Goal: Task Accomplishment & Management: Manage account settings

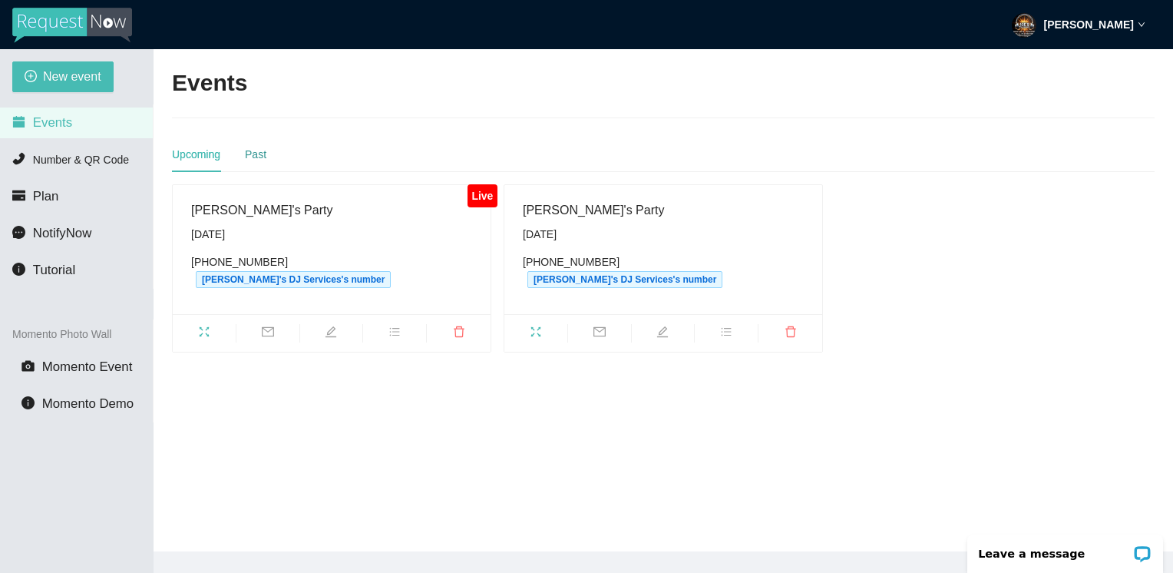
click at [256, 154] on div "Past" at bounding box center [256, 154] width 22 height 17
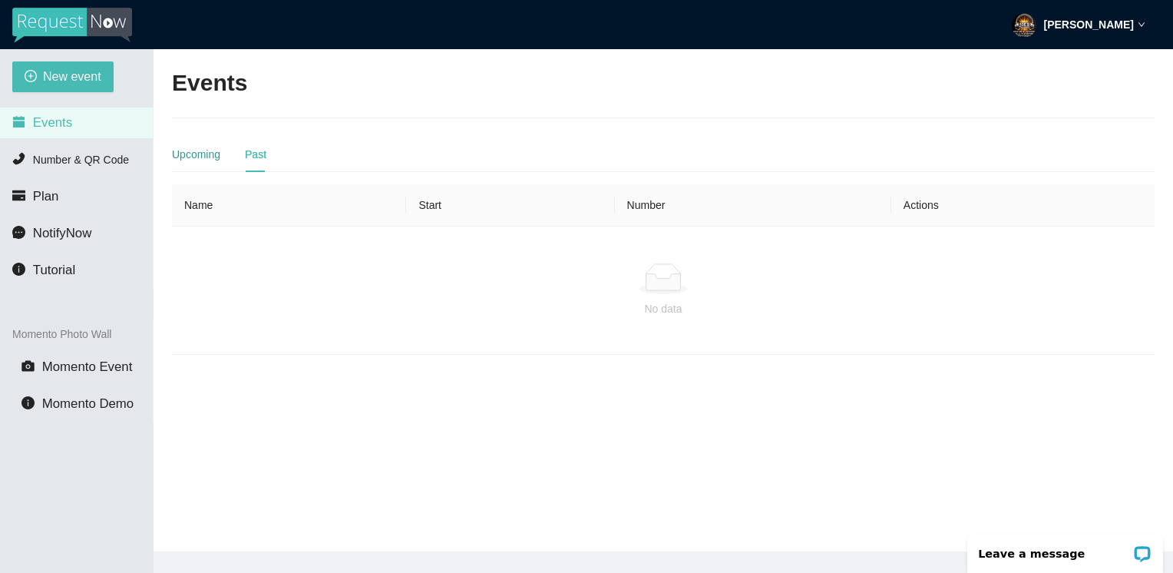
click at [210, 161] on div "Upcoming" at bounding box center [196, 154] width 48 height 17
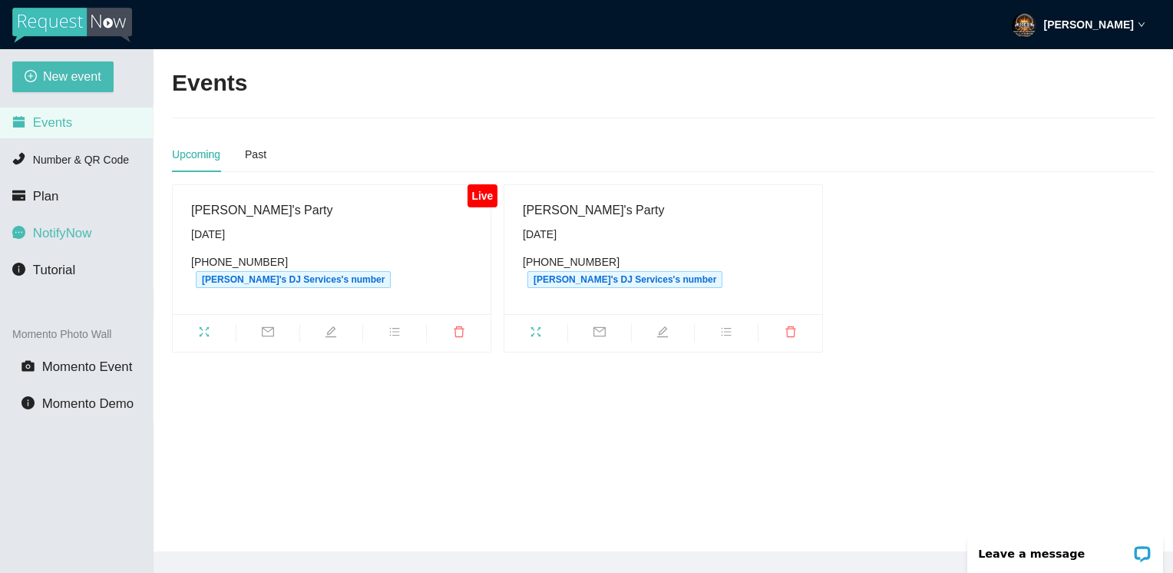
click at [74, 237] on span "NotifyNow" at bounding box center [62, 233] width 58 height 15
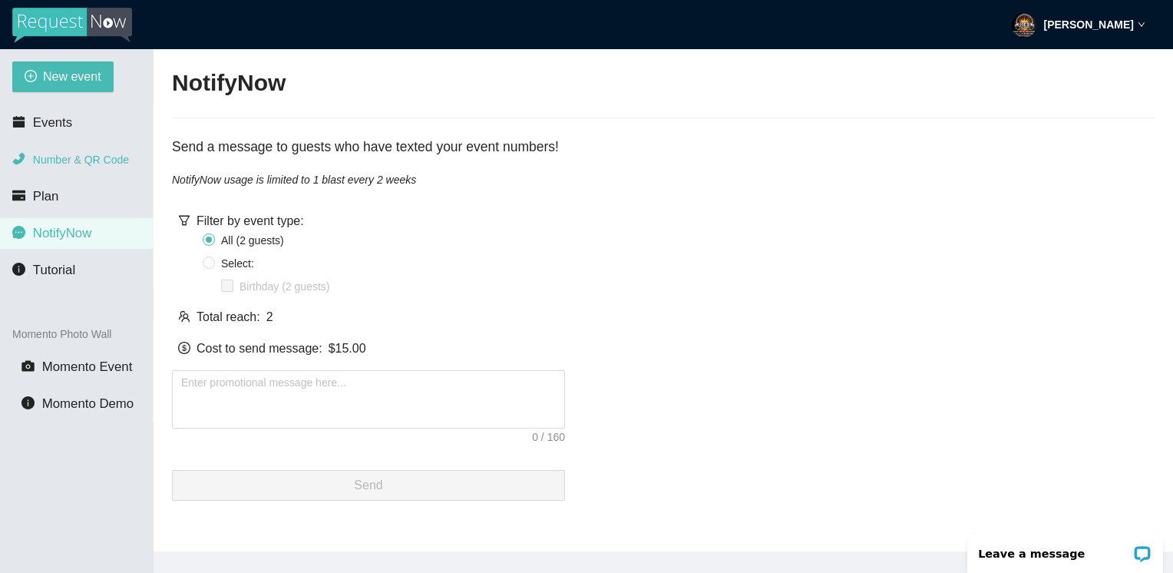
click at [49, 158] on span "Number & QR Code" at bounding box center [81, 160] width 96 height 12
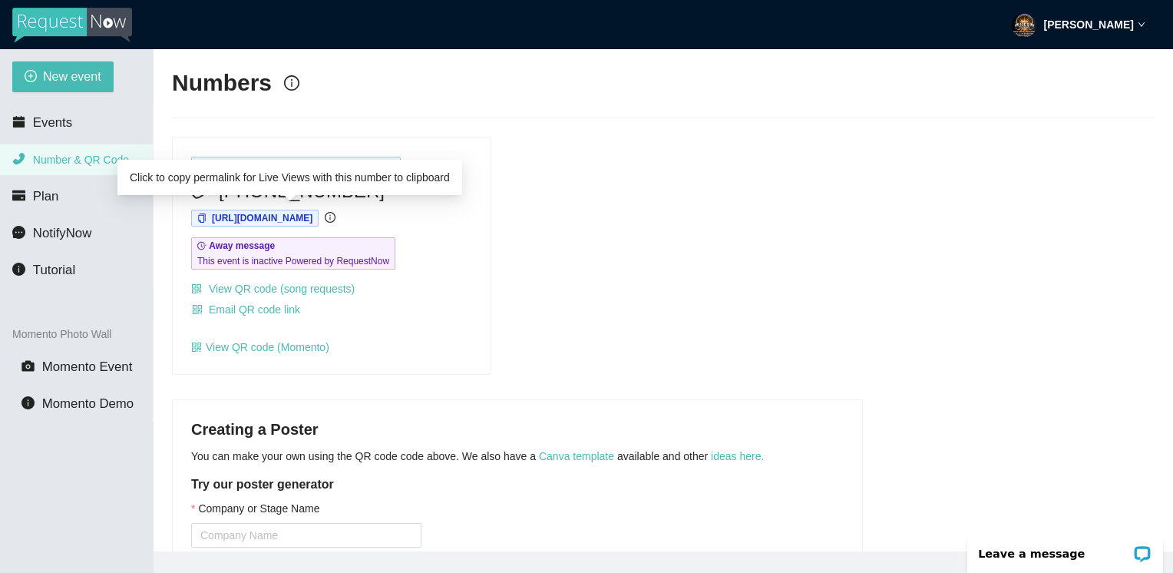
click at [313, 220] on span "https://app.requestnow.io/oevzlge/next" at bounding box center [262, 218] width 101 height 11
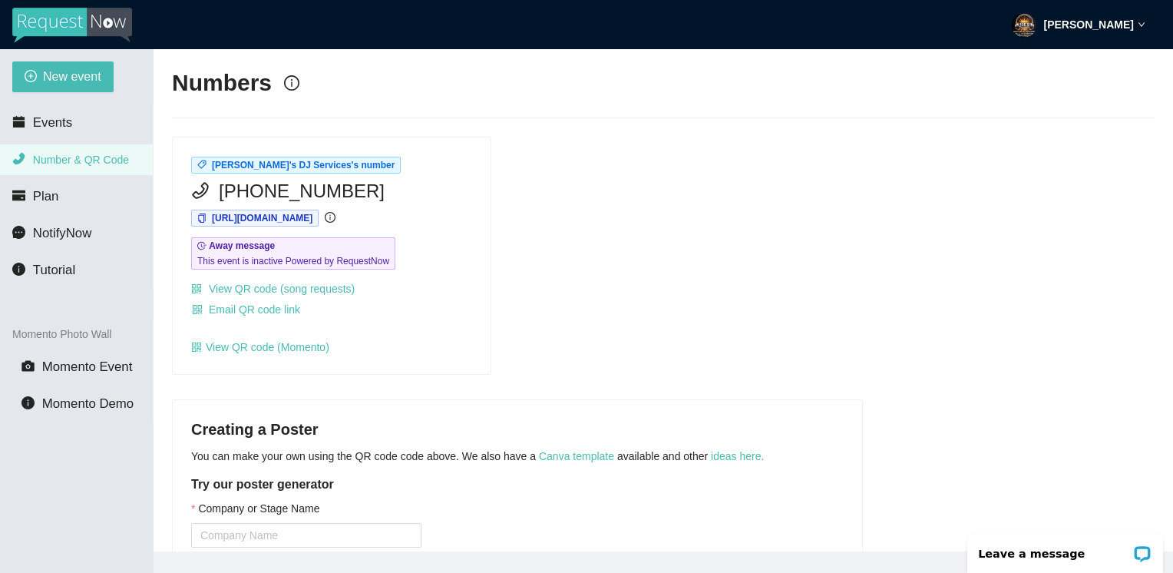
click at [1090, 20] on strong "Joseph Cabral" at bounding box center [1089, 24] width 90 height 12
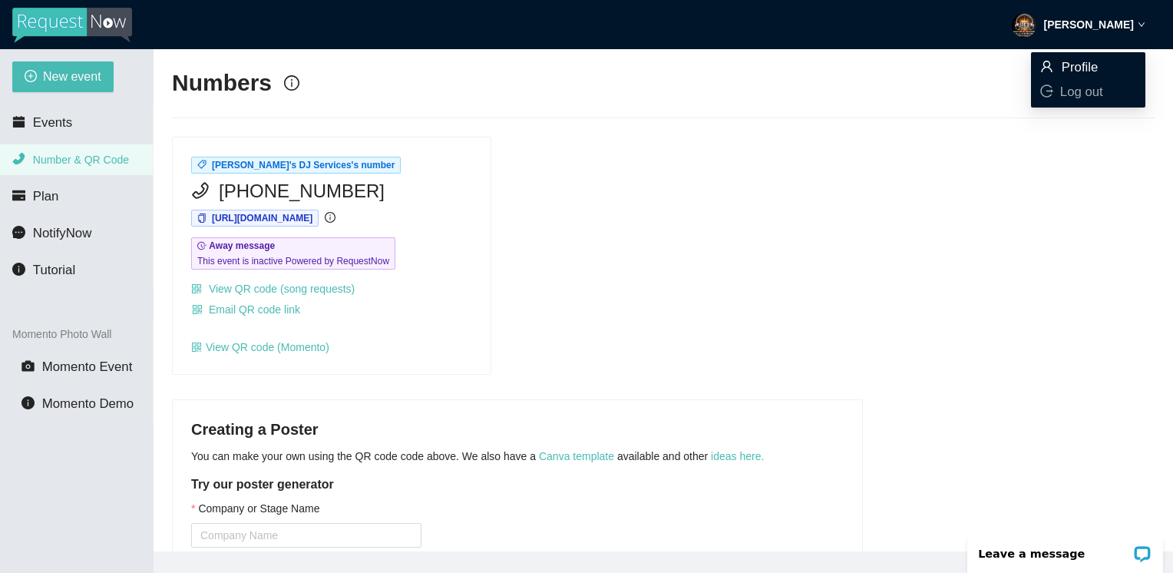
click at [1081, 60] on span "Profile" at bounding box center [1080, 67] width 37 height 15
type textarea "https://virtualdj.com/ask/DJ_Spinz"
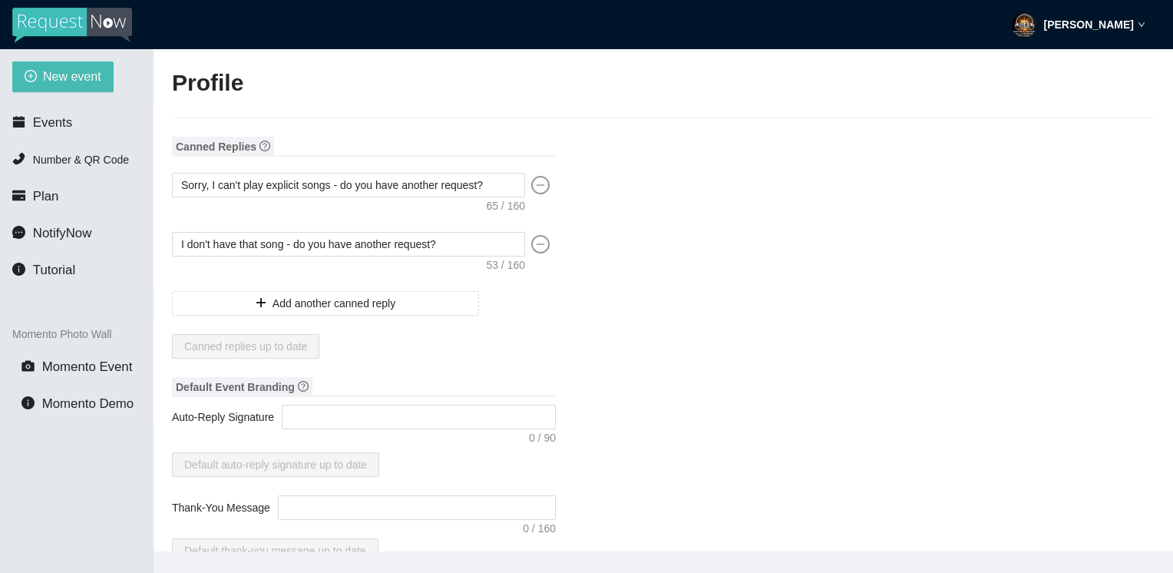
type input "Joseph"
type input "Cabral"
type input "Joe's DJ Services"
type input "DJ"
type input "(714) 900-0785"
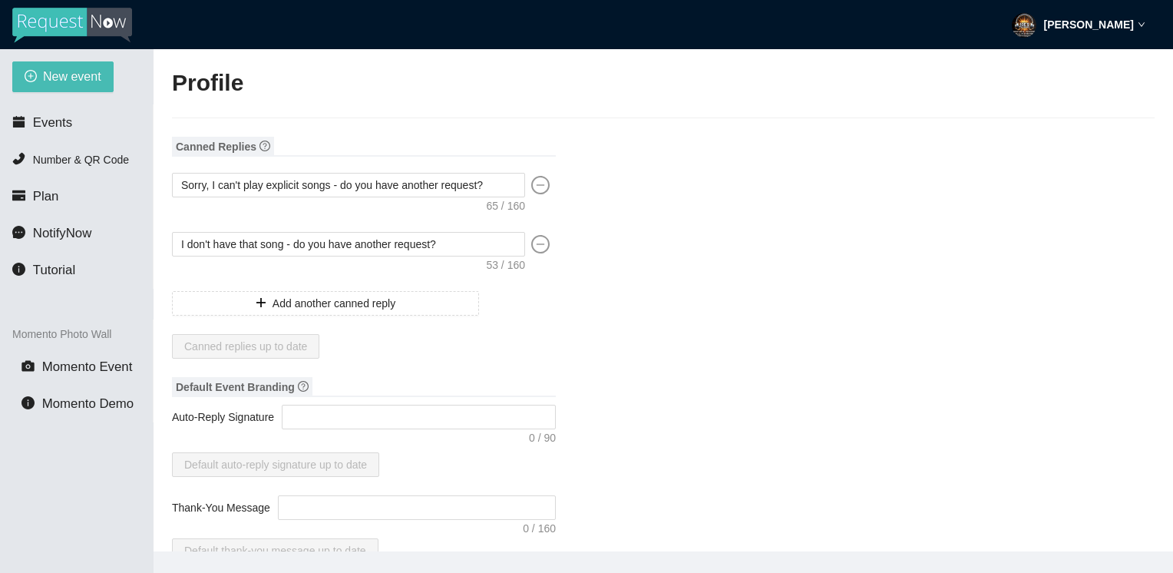
type input "joesdjservices@gmail.com"
click at [1120, 27] on strong "[PERSON_NAME]" at bounding box center [1089, 24] width 90 height 12
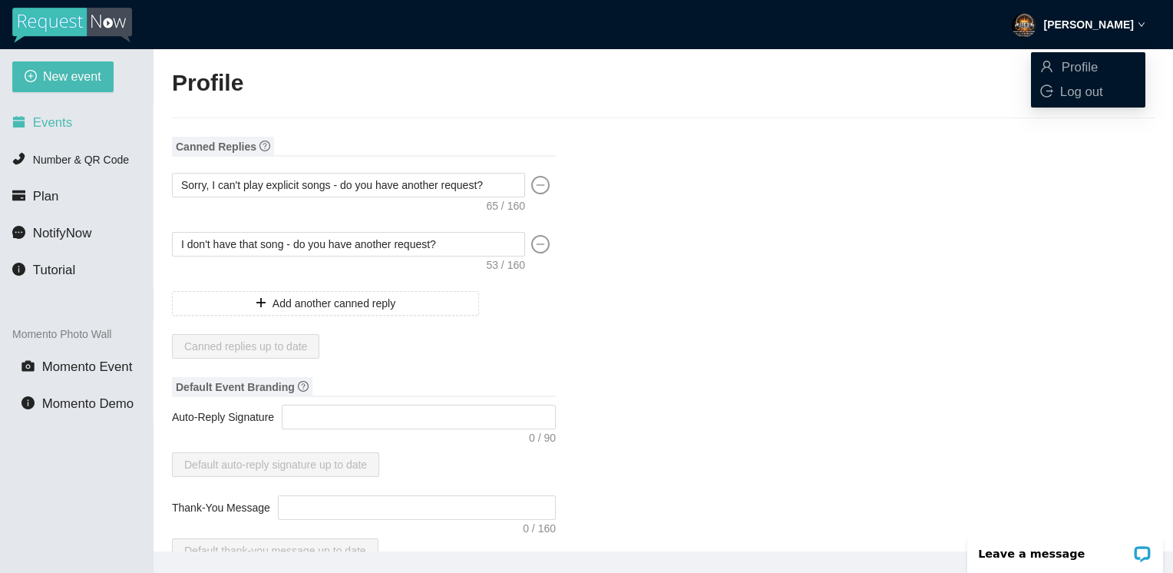
click at [45, 128] on span "Events" at bounding box center [52, 122] width 39 height 15
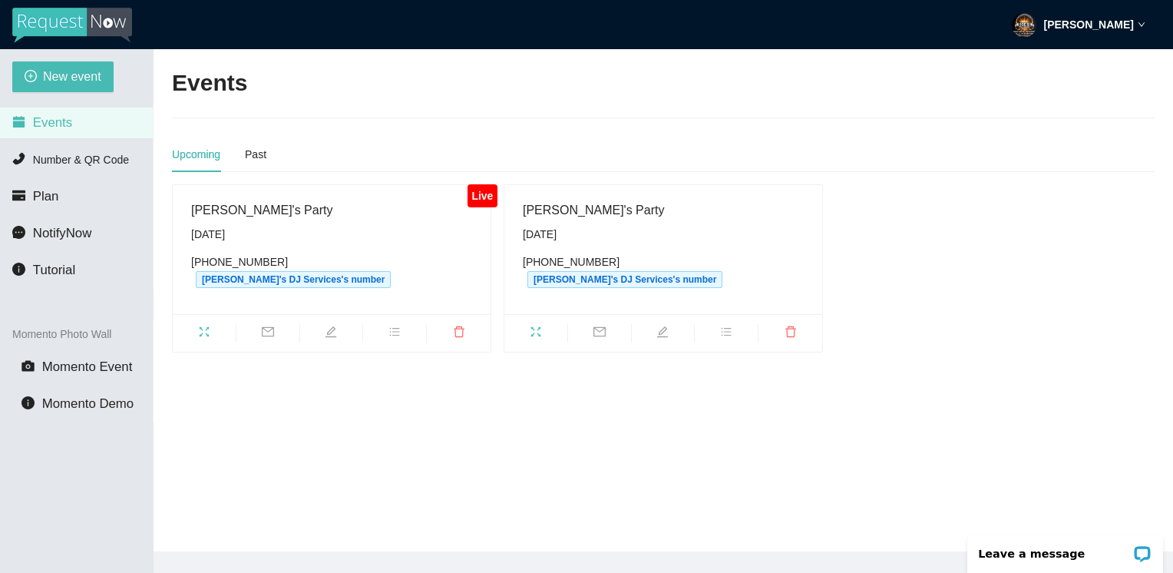
click at [246, 231] on div "Sunday, September 28th" at bounding box center [331, 234] width 281 height 17
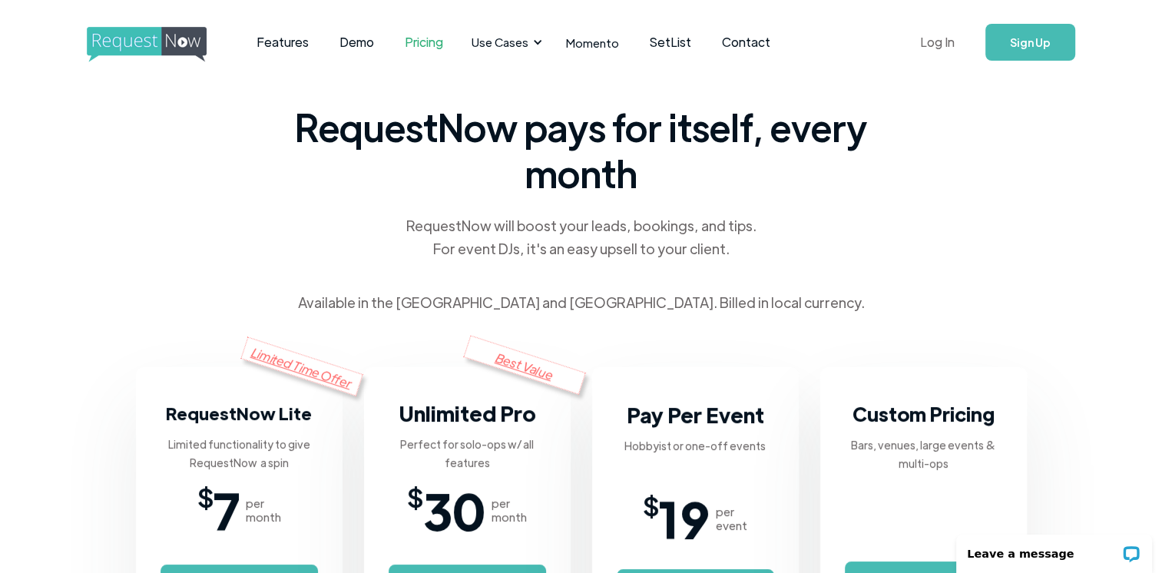
click at [941, 42] on link "Log In" at bounding box center [937, 42] width 65 height 54
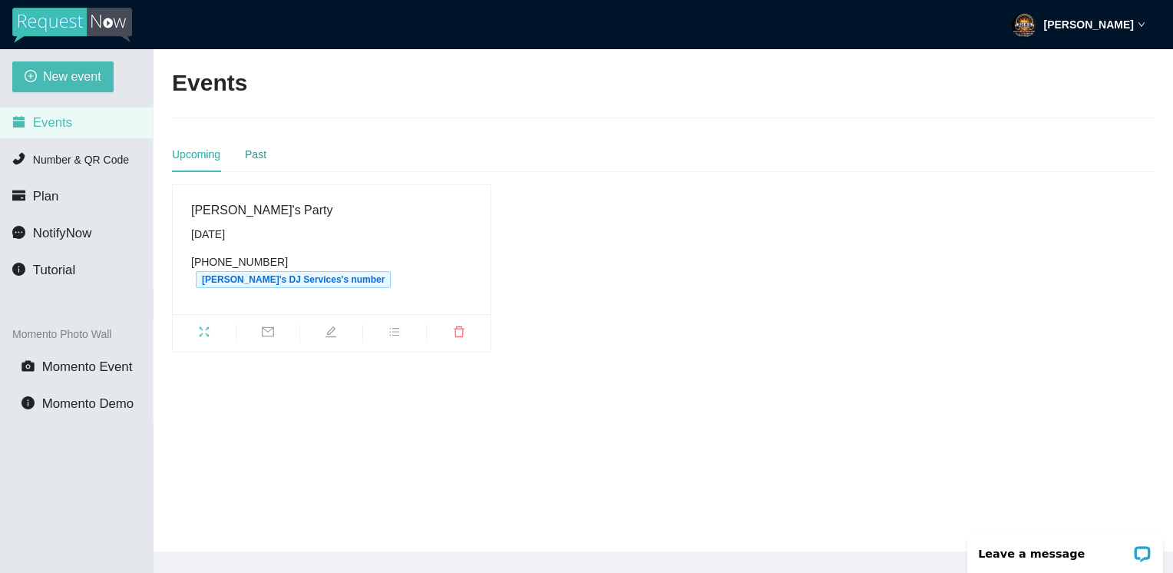
click at [256, 157] on div "Past" at bounding box center [256, 154] width 22 height 17
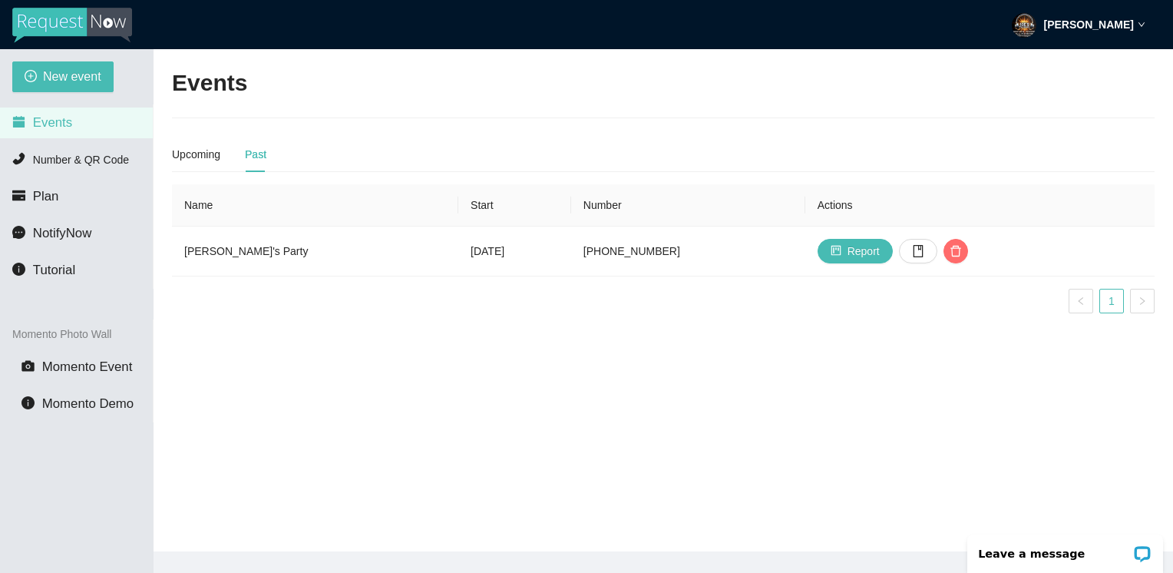
click at [1130, 25] on strong "[PERSON_NAME]" at bounding box center [1089, 24] width 90 height 12
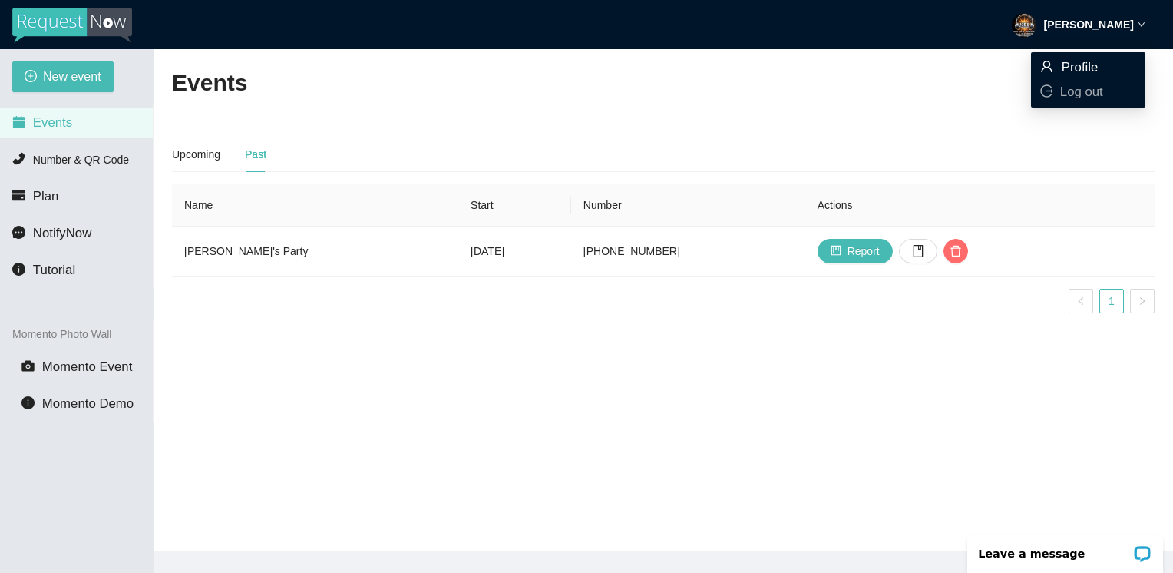
click at [1094, 68] on span "Profile" at bounding box center [1080, 67] width 37 height 15
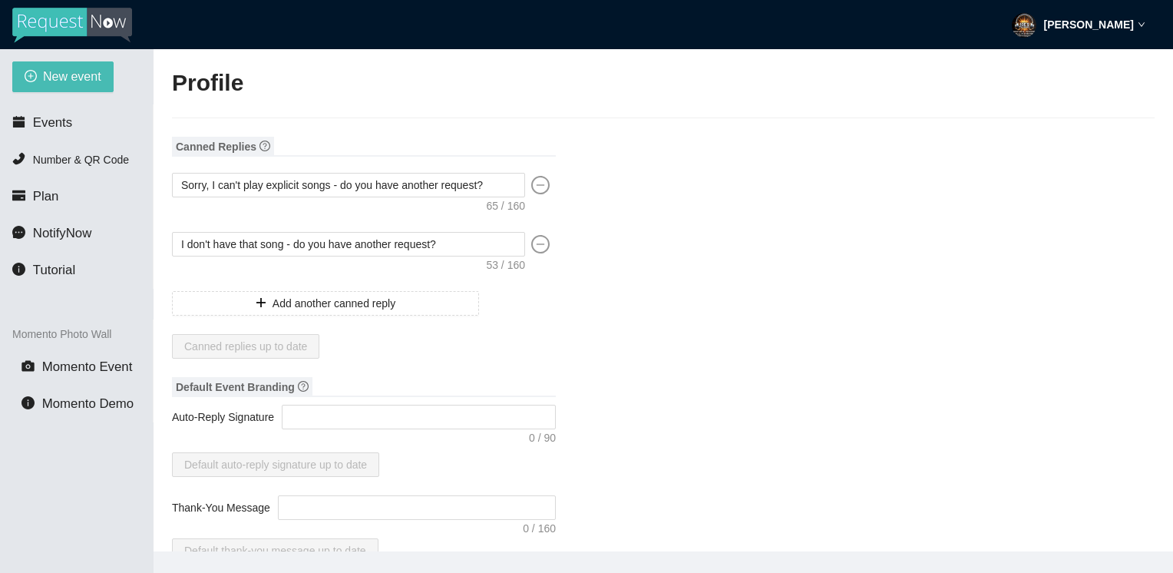
type input "Joseph"
type input "Cabral"
type input "Joe's DJ Services"
type input "DJ"
type input "(714) 900-0785"
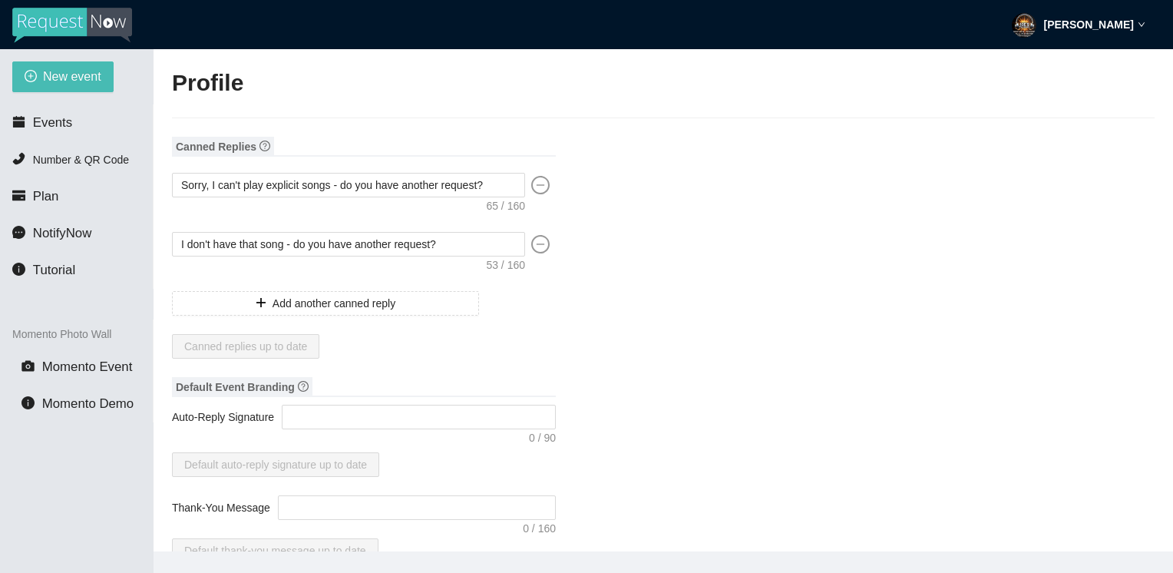
type input "joesdjservices@gmail.com"
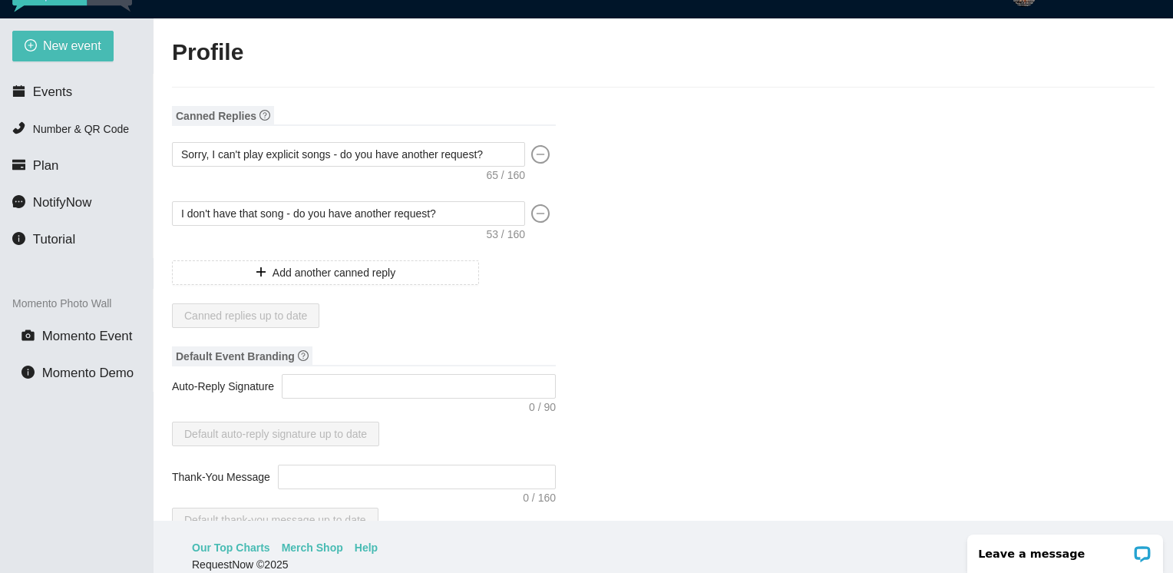
scroll to position [49, 0]
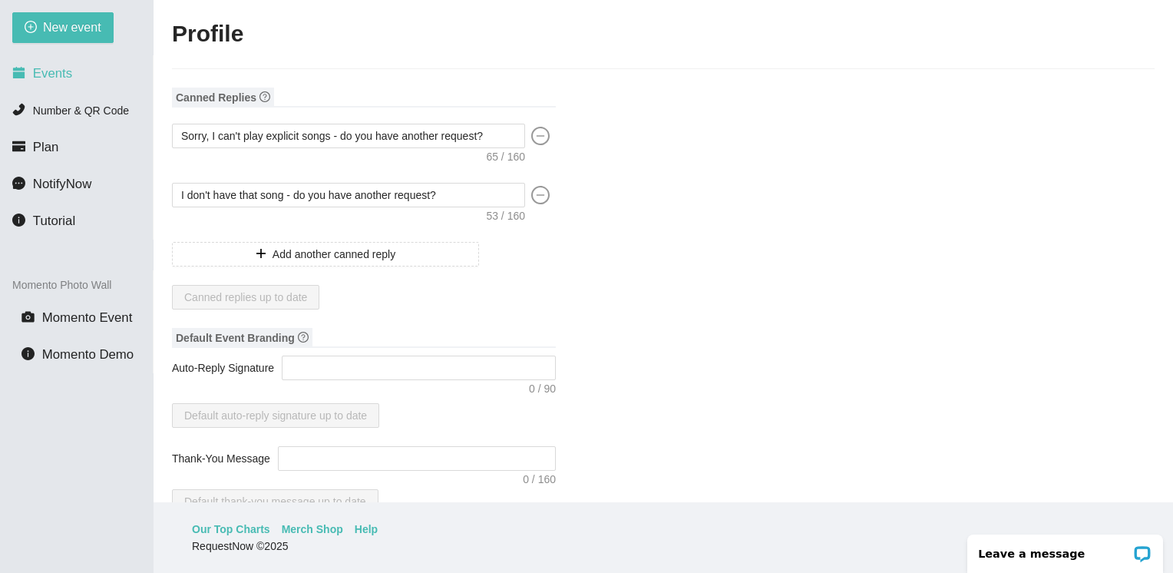
click at [48, 75] on span "Events" at bounding box center [52, 73] width 39 height 15
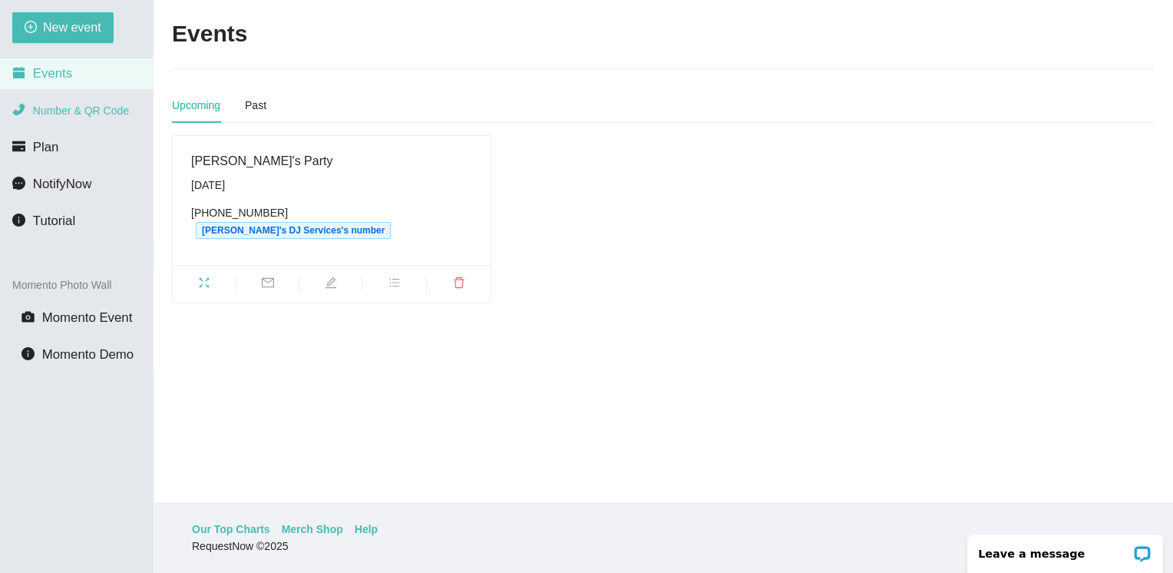
click at [49, 108] on span "Number & QR Code" at bounding box center [81, 110] width 96 height 12
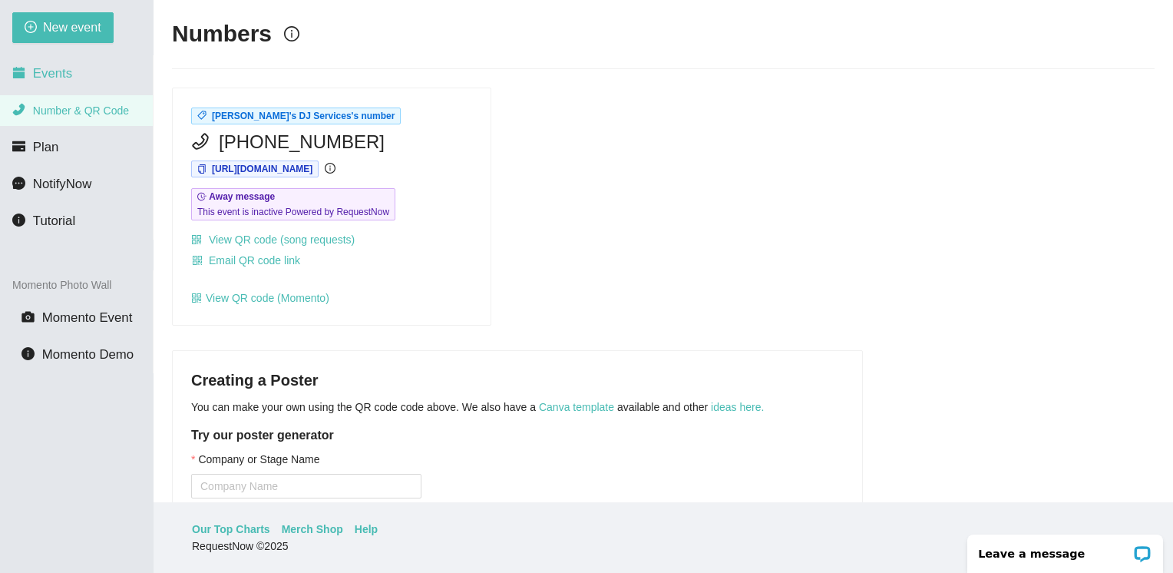
click at [45, 76] on span "Events" at bounding box center [52, 73] width 39 height 15
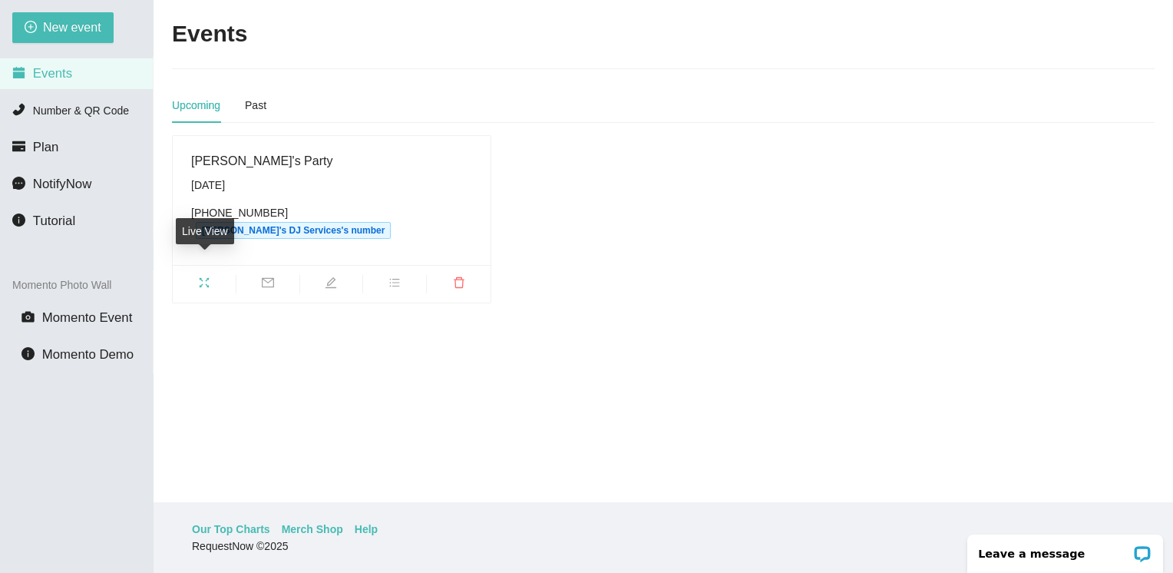
click at [202, 276] on icon "fullscreen" at bounding box center [204, 282] width 12 height 12
click at [35, 75] on span "Events" at bounding box center [52, 73] width 39 height 15
click at [46, 108] on span "Number & QR Code" at bounding box center [81, 110] width 96 height 12
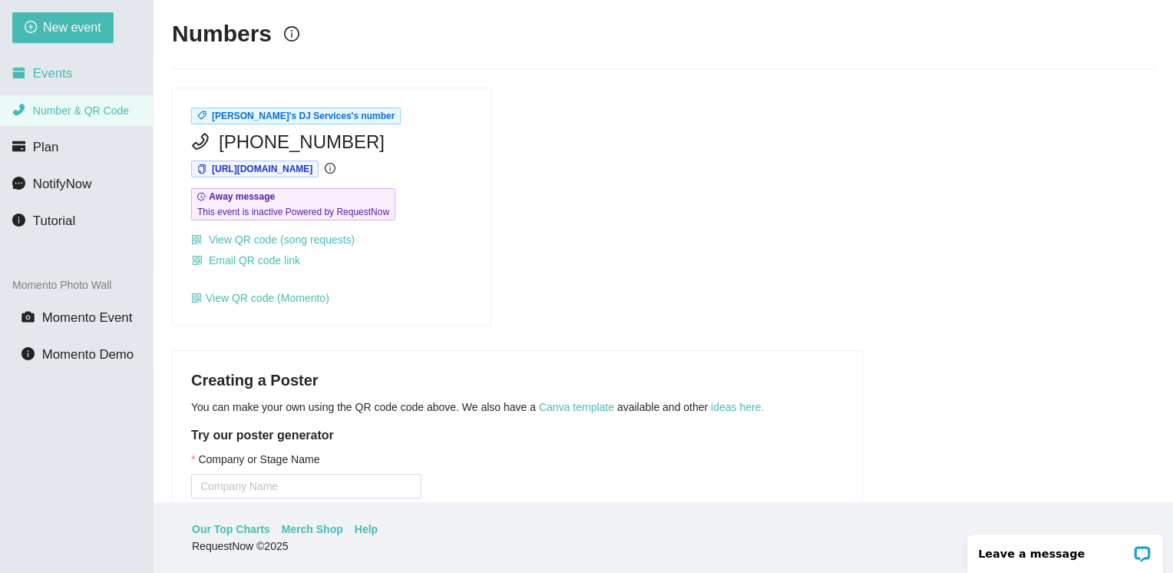
click at [51, 66] on span "Events" at bounding box center [52, 73] width 39 height 15
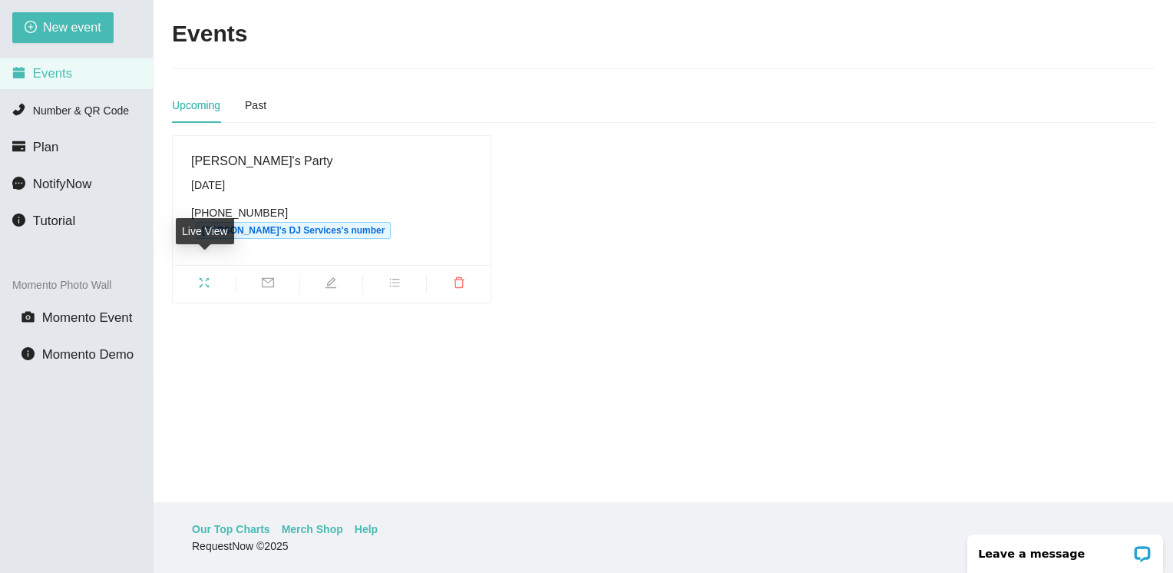
click at [206, 276] on icon "fullscreen" at bounding box center [204, 282] width 12 height 12
